Goal: Information Seeking & Learning: Check status

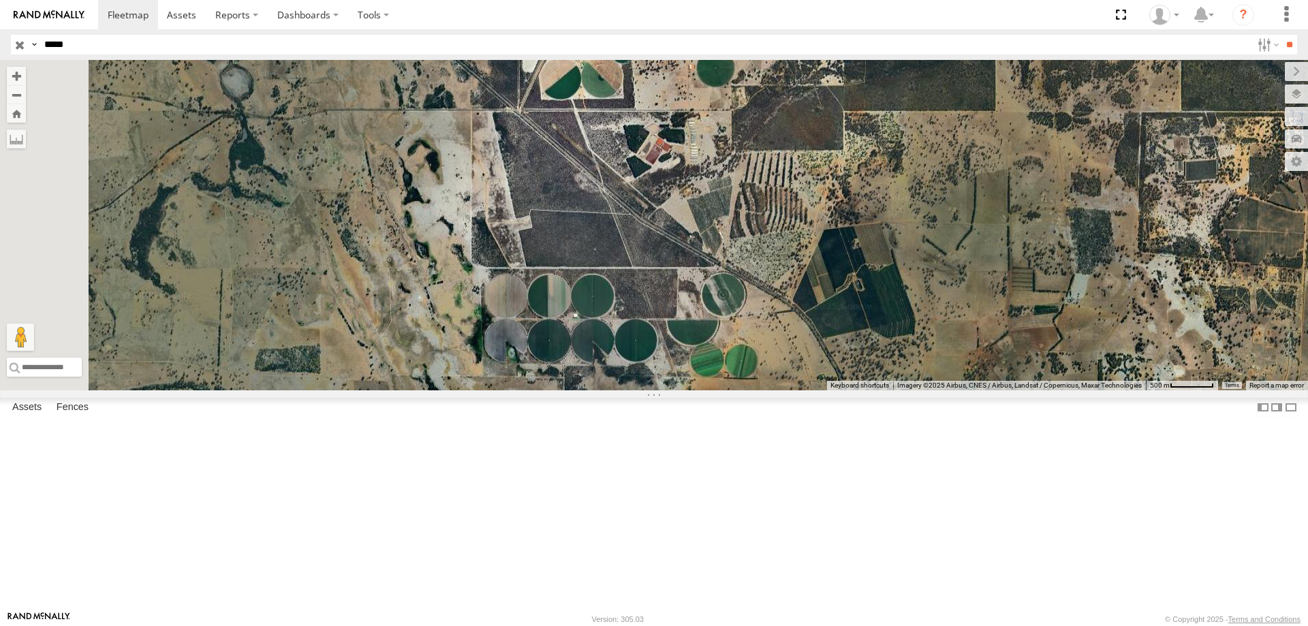
click at [91, 42] on input "*****" at bounding box center [645, 45] width 1212 height 20
type input "*****"
click at [1281, 35] on input "**" at bounding box center [1289, 45] width 16 height 20
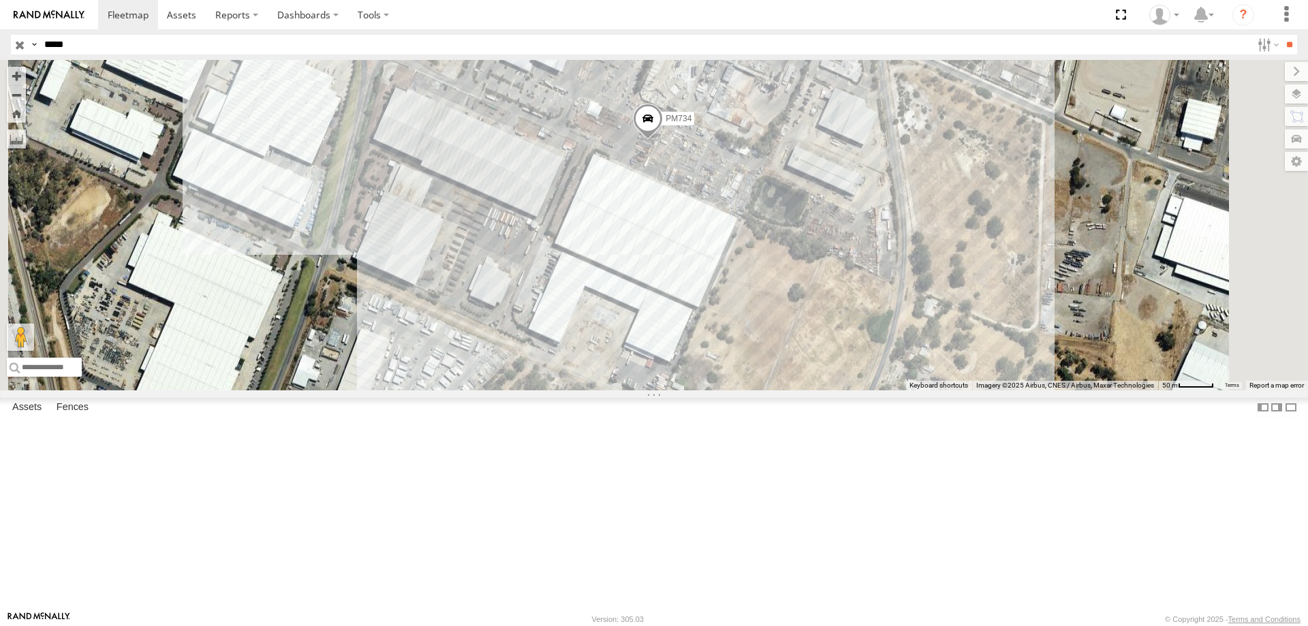
click at [663, 140] on span at bounding box center [648, 122] width 30 height 37
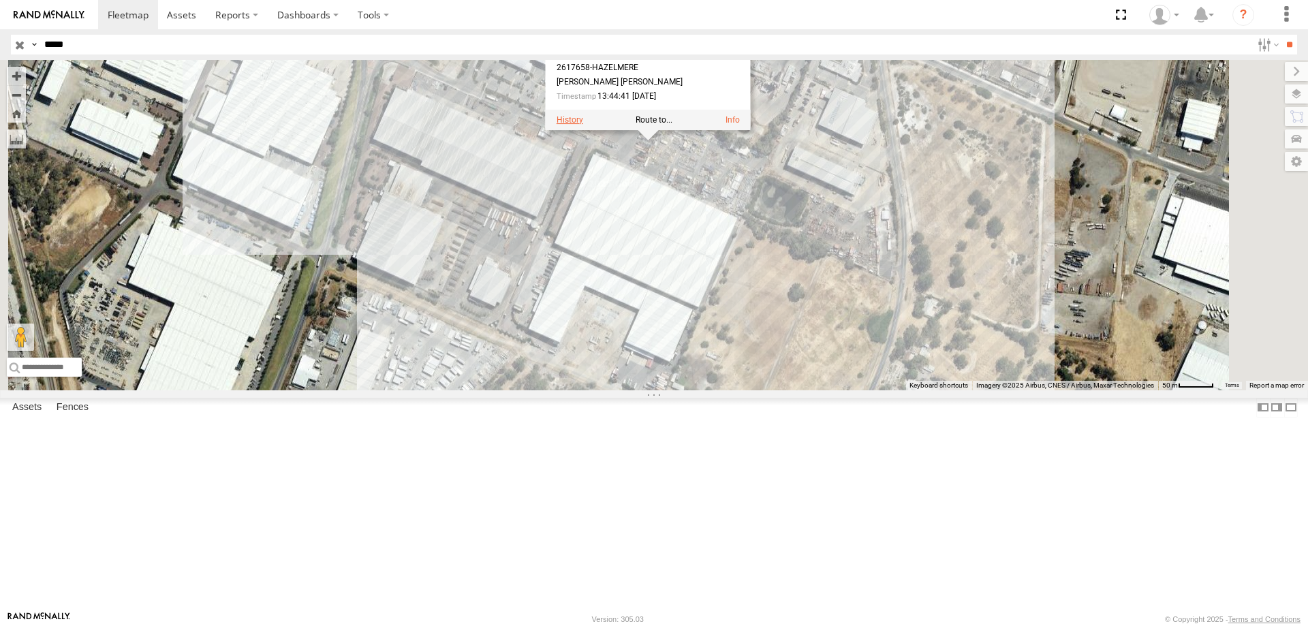
click at [583, 125] on label at bounding box center [569, 120] width 27 height 10
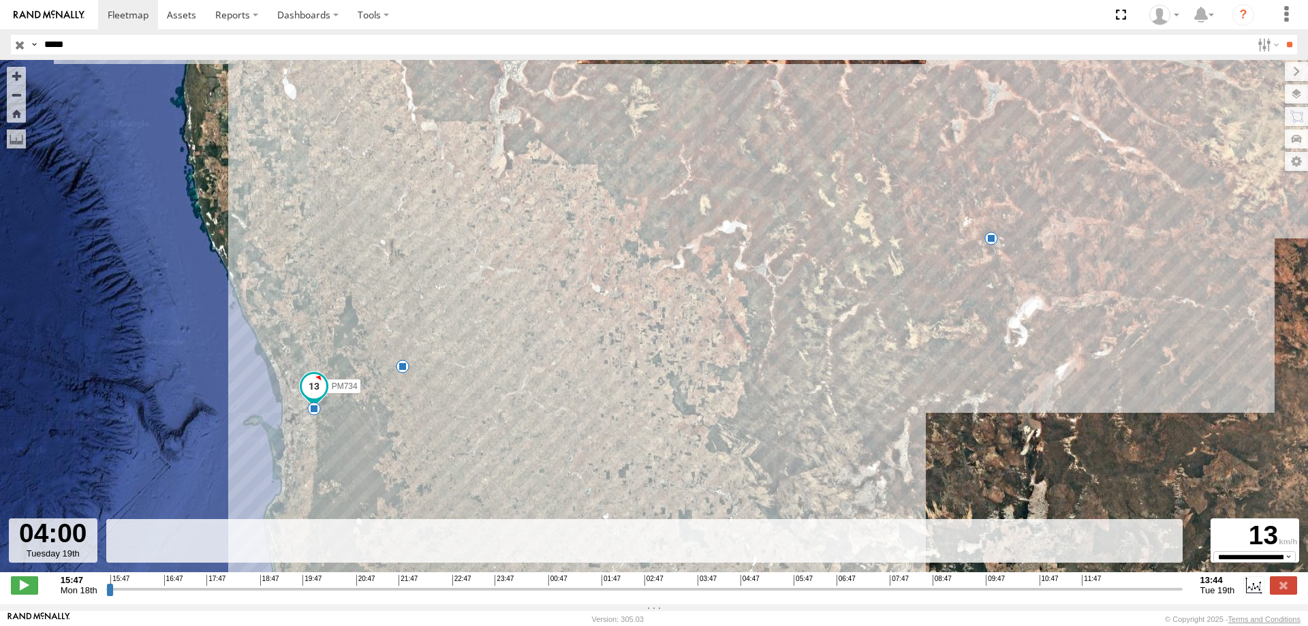
drag, startPoint x: 108, startPoint y: 595, endPoint x: 704, endPoint y: 574, distance: 595.7
click at [704, 582] on input "range" at bounding box center [644, 588] width 1076 height 13
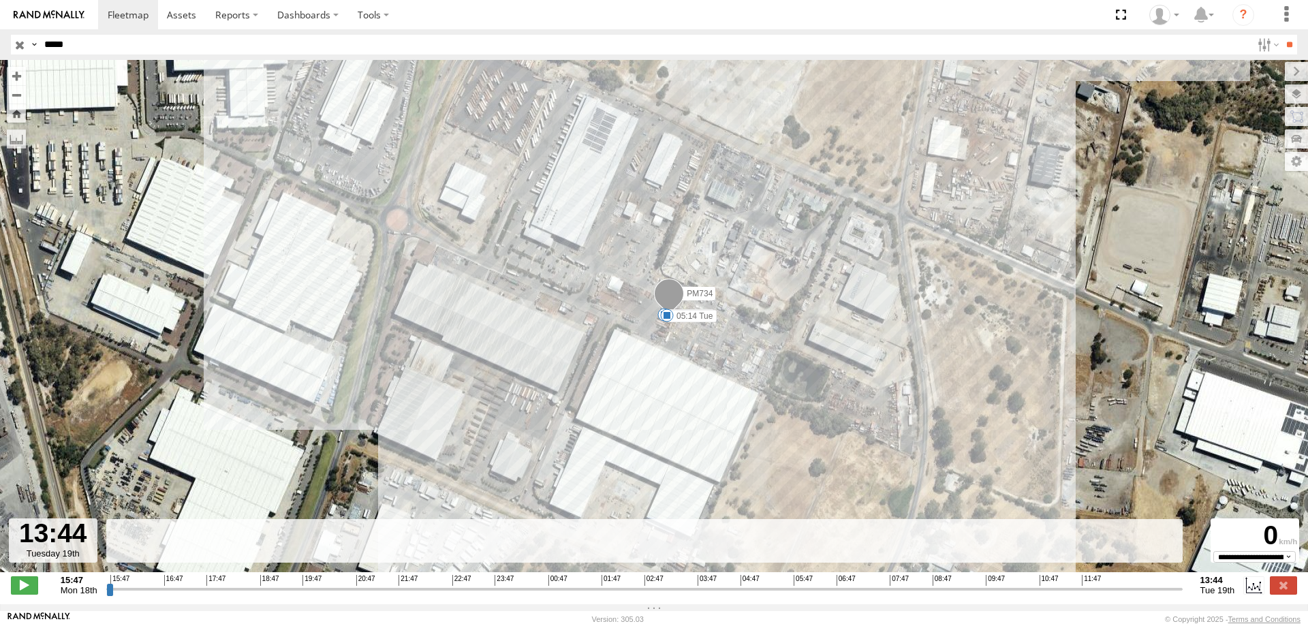
drag, startPoint x: 704, startPoint y: 597, endPoint x: 1291, endPoint y: 597, distance: 587.1
click at [1182, 595] on input "range" at bounding box center [644, 588] width 1076 height 13
drag, startPoint x: 1055, startPoint y: 589, endPoint x: 1217, endPoint y: 603, distance: 162.7
click at [1182, 595] on input "range" at bounding box center [644, 588] width 1076 height 13
click at [839, 585] on span "06:47" at bounding box center [845, 580] width 19 height 11
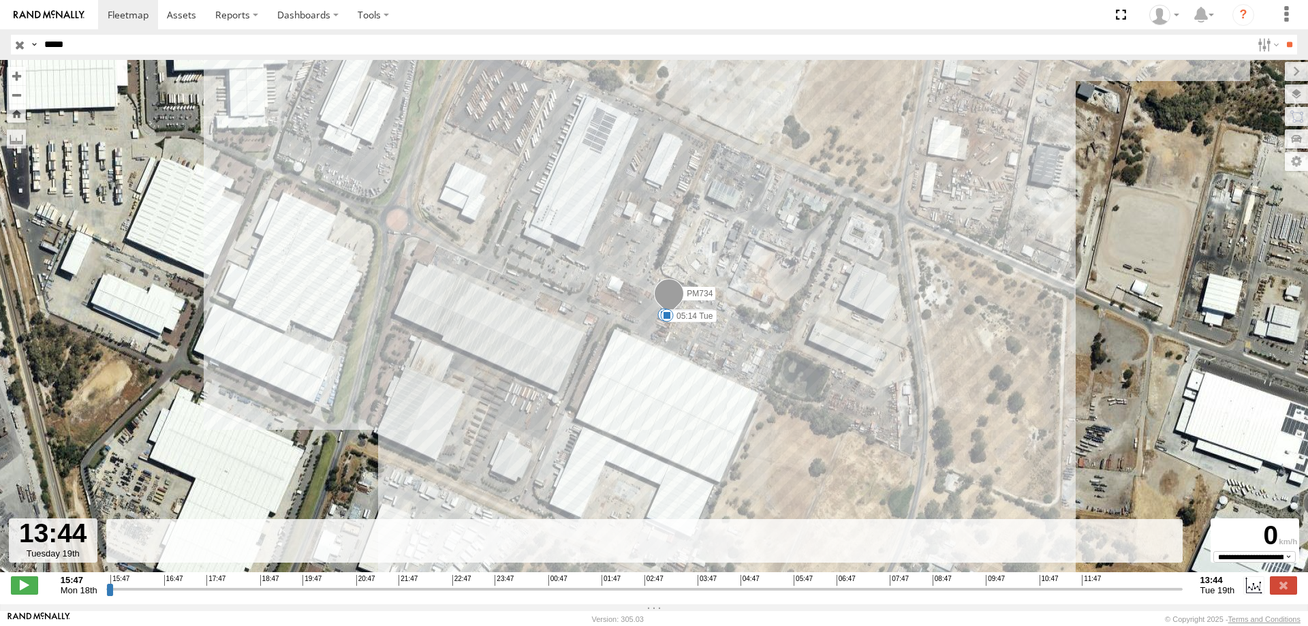
click at [76, 593] on span "Mon 18th" at bounding box center [79, 590] width 37 height 10
click at [27, 592] on span at bounding box center [24, 585] width 27 height 18
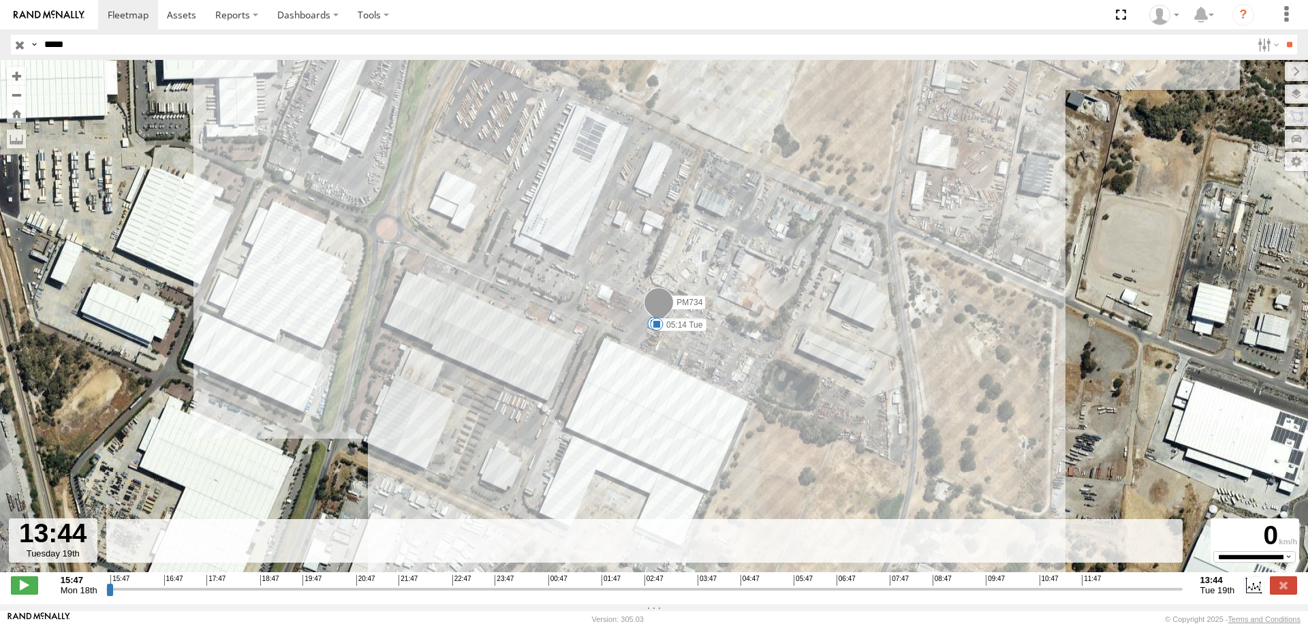
drag, startPoint x: 112, startPoint y: 599, endPoint x: 1236, endPoint y: 572, distance: 1124.2
click at [1182, 582] on input "range" at bounding box center [644, 588] width 1076 height 13
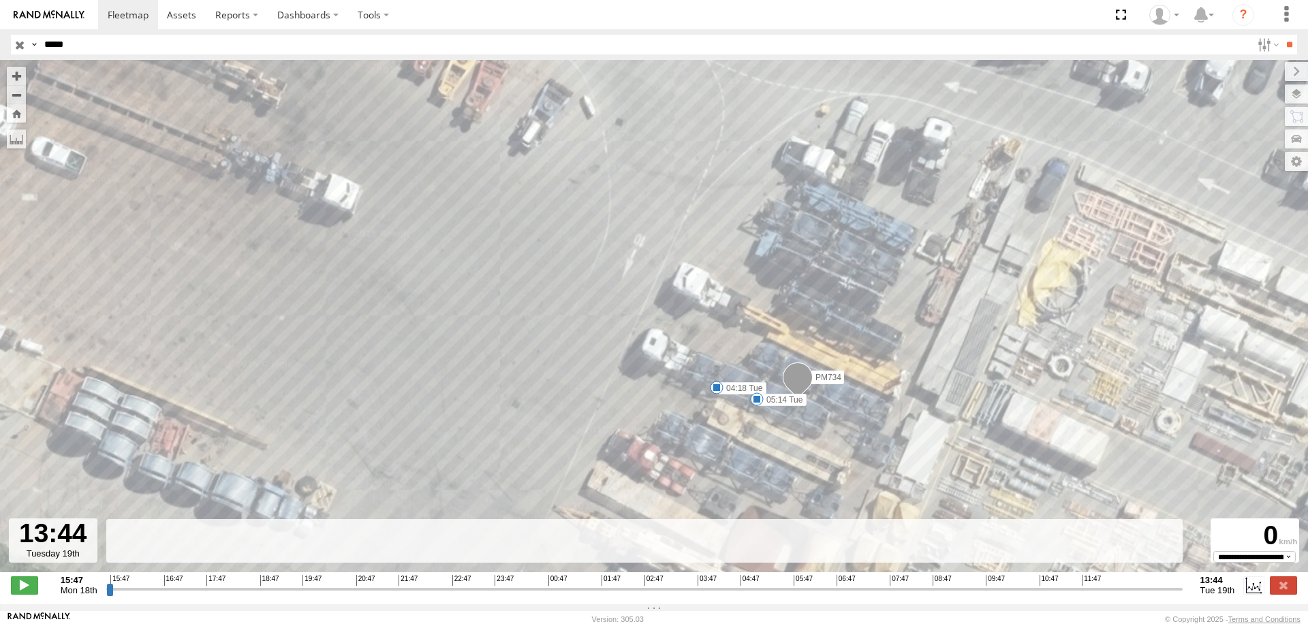
click at [1079, 560] on rect at bounding box center [644, 541] width 1076 height 44
click at [1079, 589] on input "range" at bounding box center [644, 588] width 1076 height 13
click at [1112, 595] on input "range" at bounding box center [644, 588] width 1076 height 13
drag, startPoint x: 1113, startPoint y: 599, endPoint x: 1251, endPoint y: 595, distance: 137.6
type input "**********"
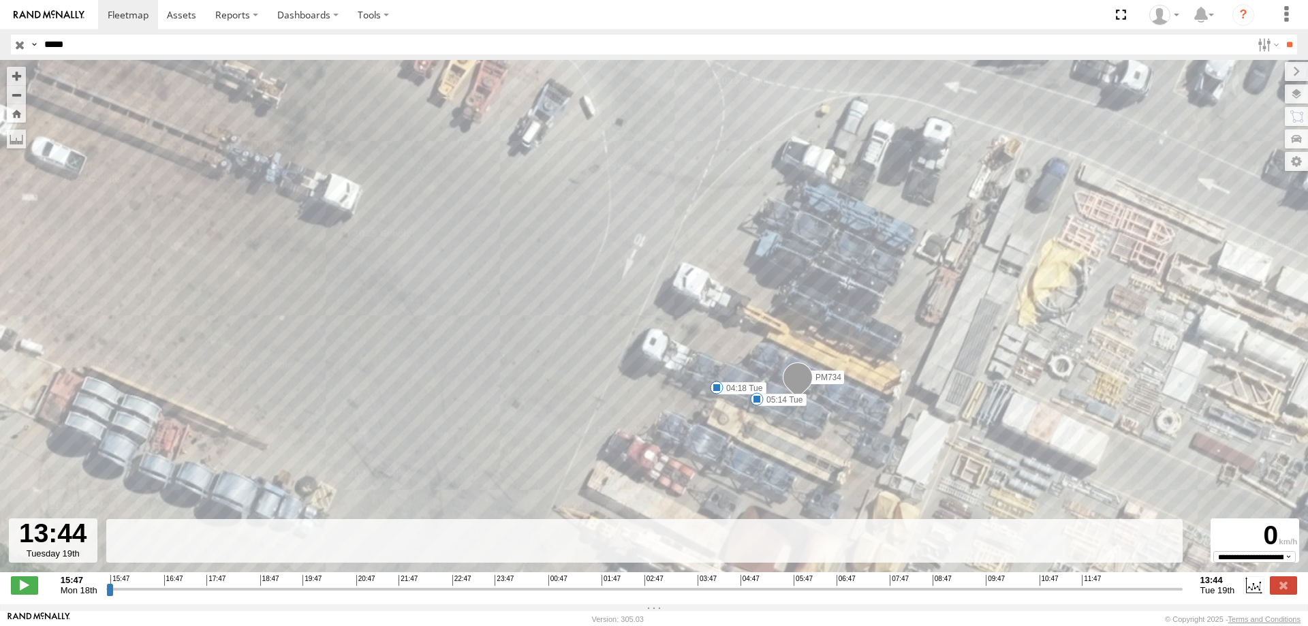
click at [1182, 595] on input "range" at bounding box center [644, 588] width 1076 height 13
click at [77, 585] on strong "15:47" at bounding box center [79, 580] width 37 height 10
drag, startPoint x: 78, startPoint y: 595, endPoint x: 411, endPoint y: 608, distance: 333.3
click at [411, 601] on div "**********" at bounding box center [654, 586] width 1308 height 29
click at [72, 560] on div at bounding box center [53, 540] width 89 height 44
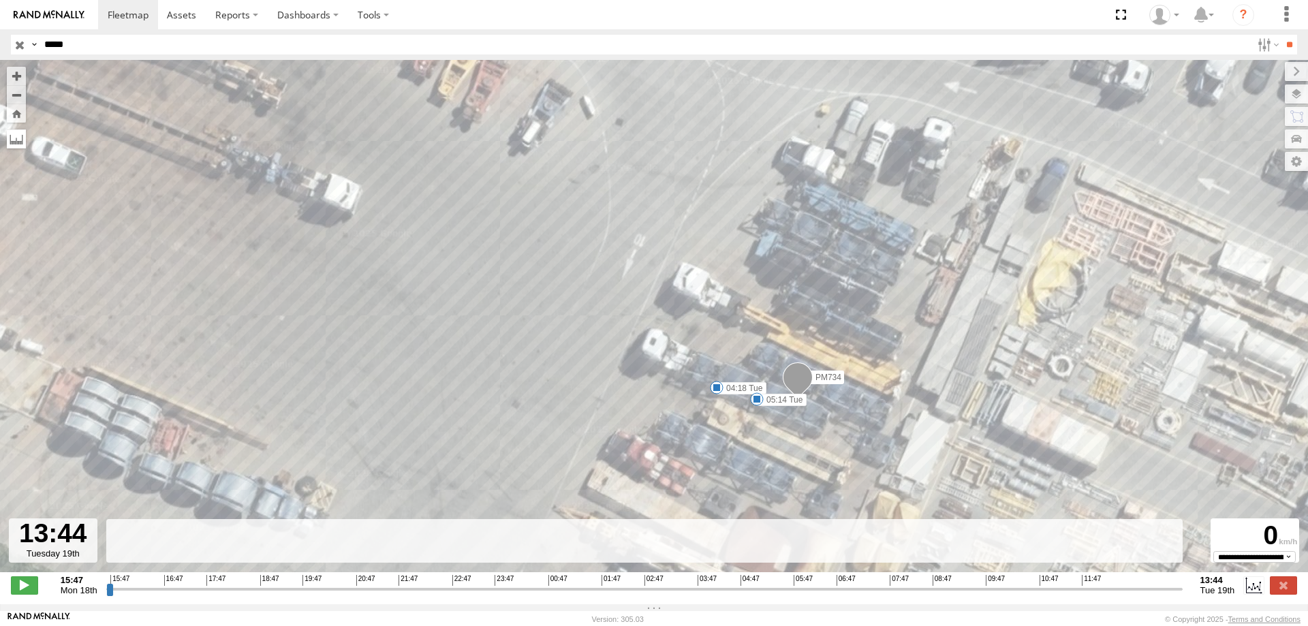
click at [13, 137] on label at bounding box center [16, 138] width 19 height 19
click at [0, 0] on label at bounding box center [0, 0] width 0 height 0
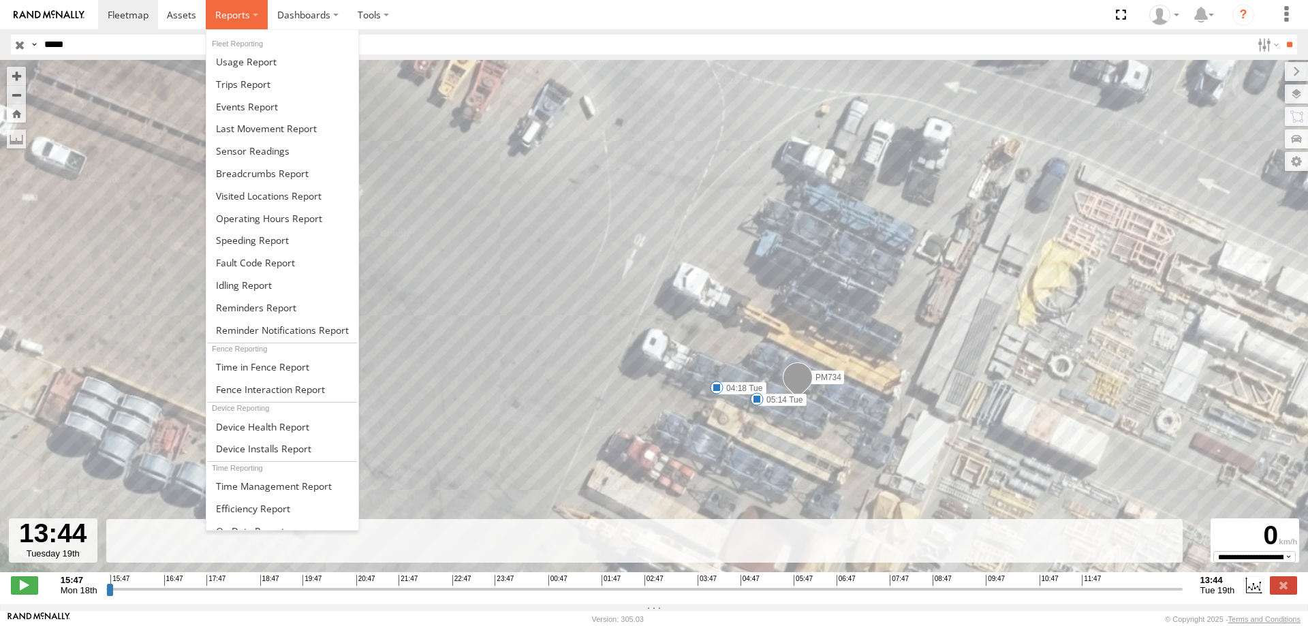
click at [236, 18] on span at bounding box center [232, 14] width 35 height 13
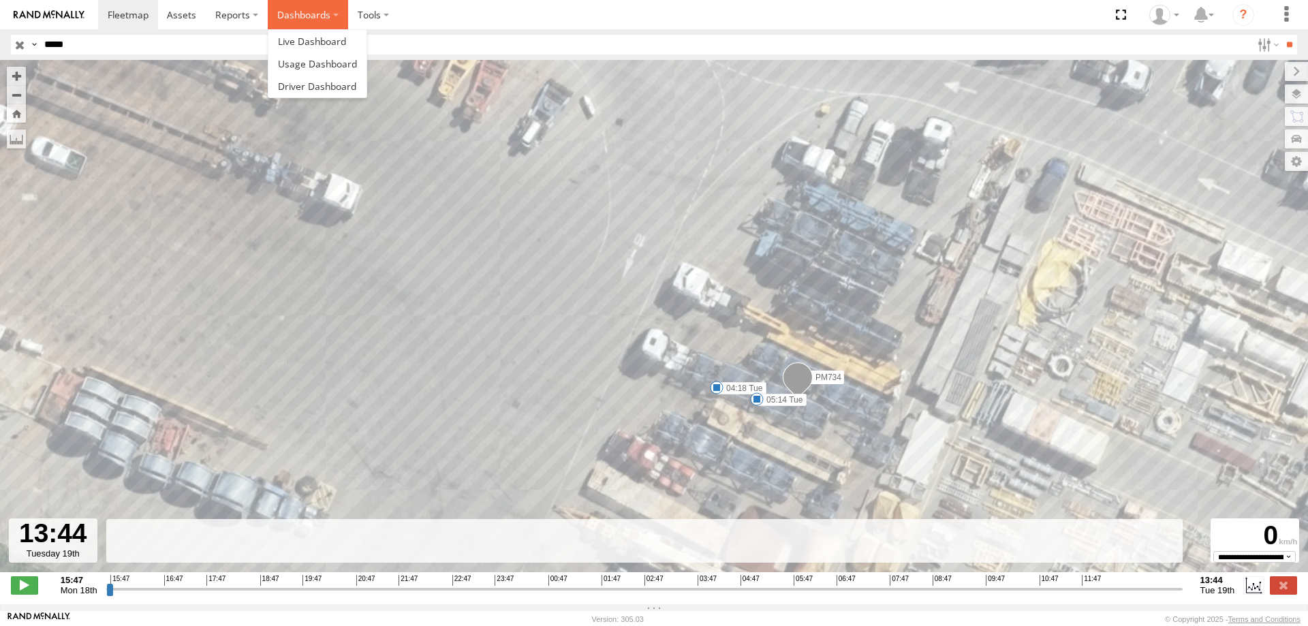
click at [318, 11] on label "Dashboards" at bounding box center [308, 14] width 80 height 29
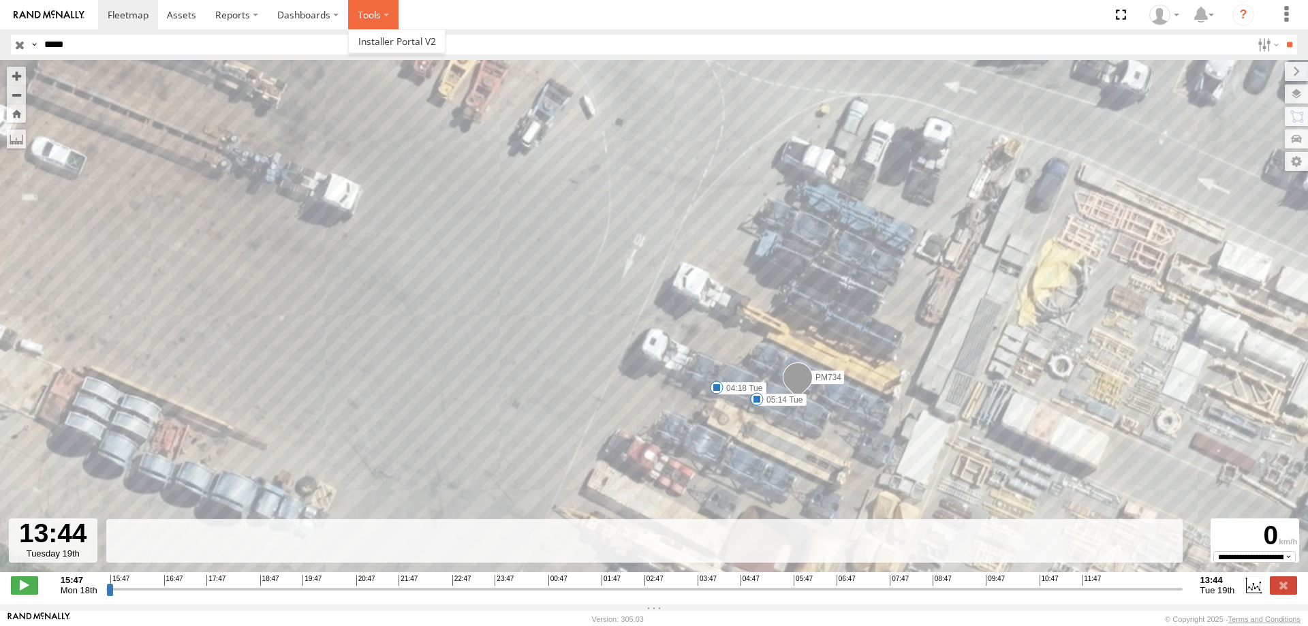
click at [376, 10] on label at bounding box center [373, 14] width 50 height 29
click at [37, 44] on label at bounding box center [34, 45] width 11 height 20
